Goal: Task Accomplishment & Management: Manage account settings

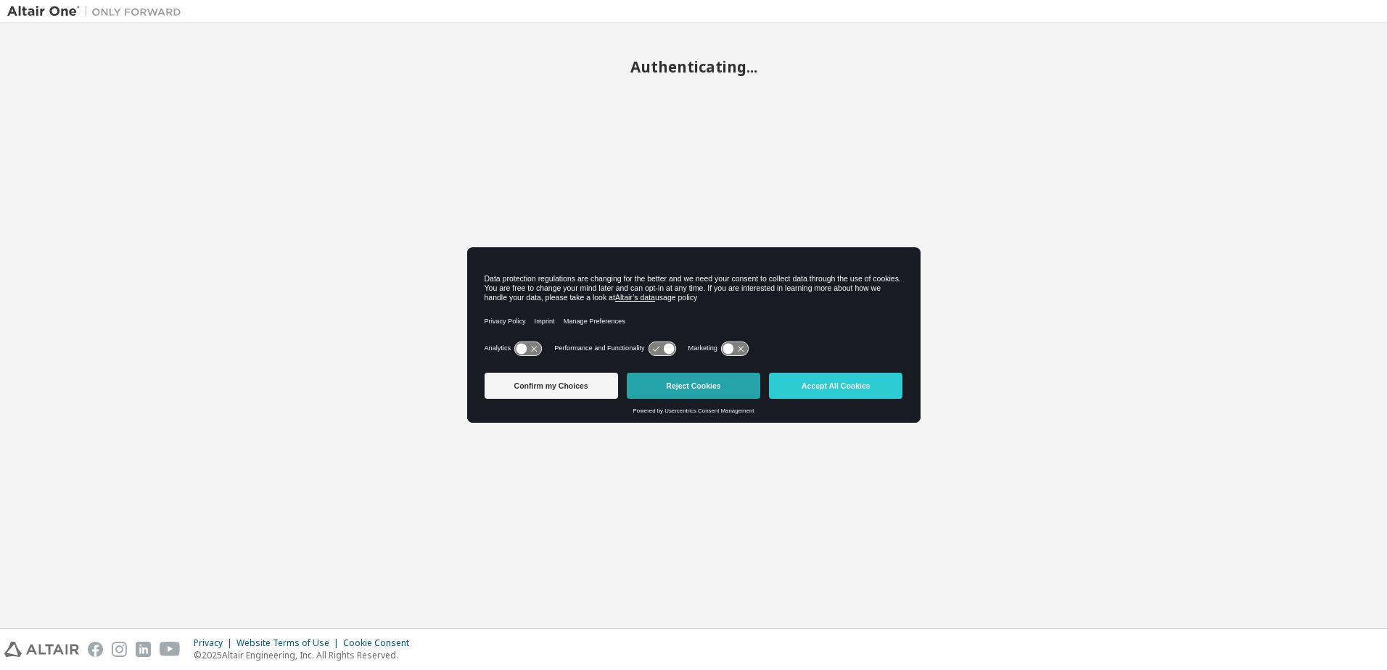
click at [678, 394] on button "Reject Cookies" at bounding box center [693, 386] width 133 height 26
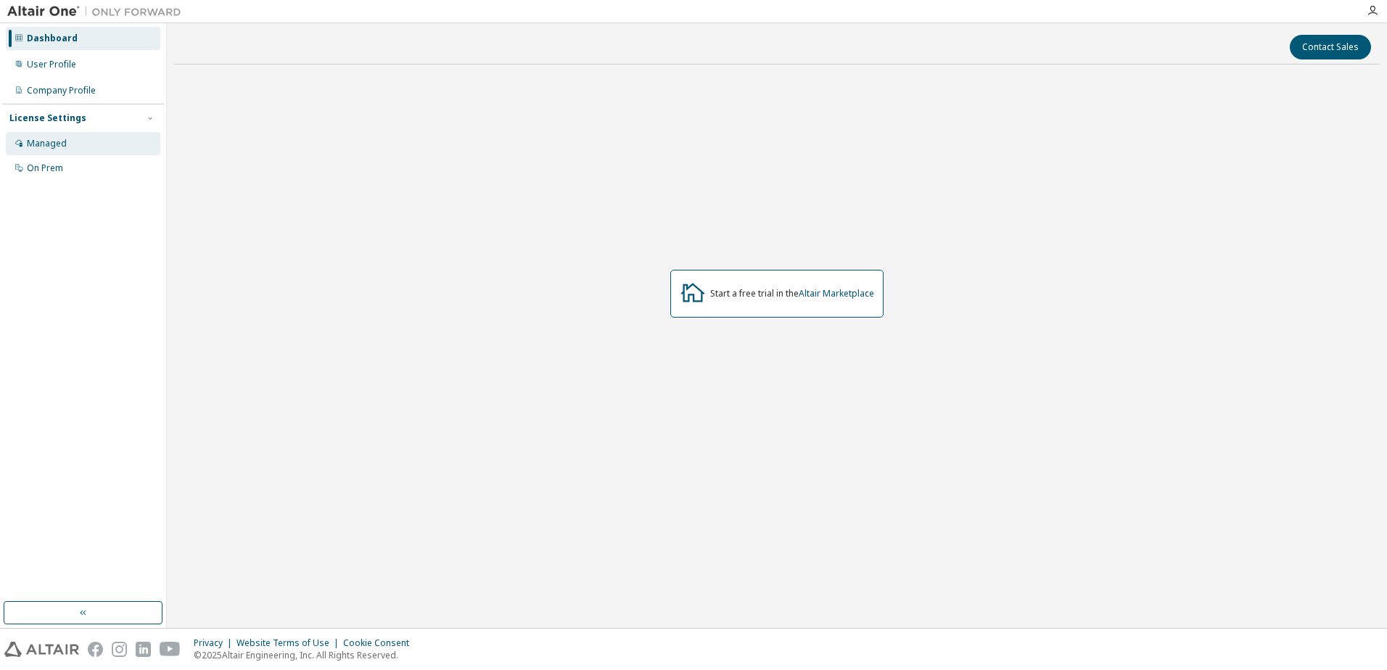
click at [75, 136] on div "Managed" at bounding box center [83, 143] width 155 height 23
